Goal: Transaction & Acquisition: Subscribe to service/newsletter

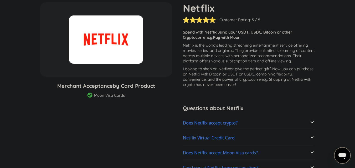
scroll to position [105, 0]
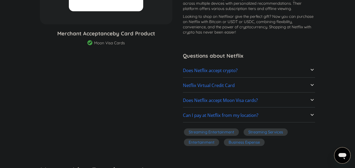
click at [197, 68] on h2 "Does Netflix accept crypto?" at bounding box center [210, 70] width 55 height 5
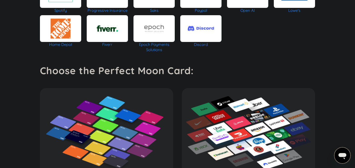
scroll to position [578, 0]
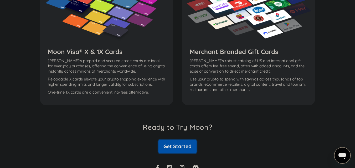
click at [175, 143] on link "Get Started" at bounding box center [177, 146] width 38 height 13
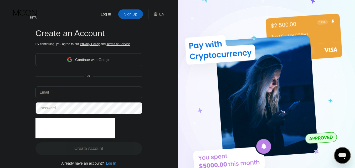
click at [97, 60] on div "Continue with Google" at bounding box center [92, 60] width 35 height 4
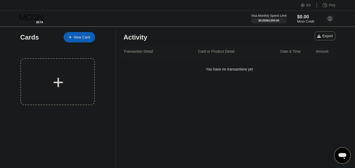
click at [23, 22] on icon at bounding box center [32, 18] width 24 height 9
click at [25, 21] on icon at bounding box center [32, 18] width 24 height 9
